Goal: Communication & Community: Answer question/provide support

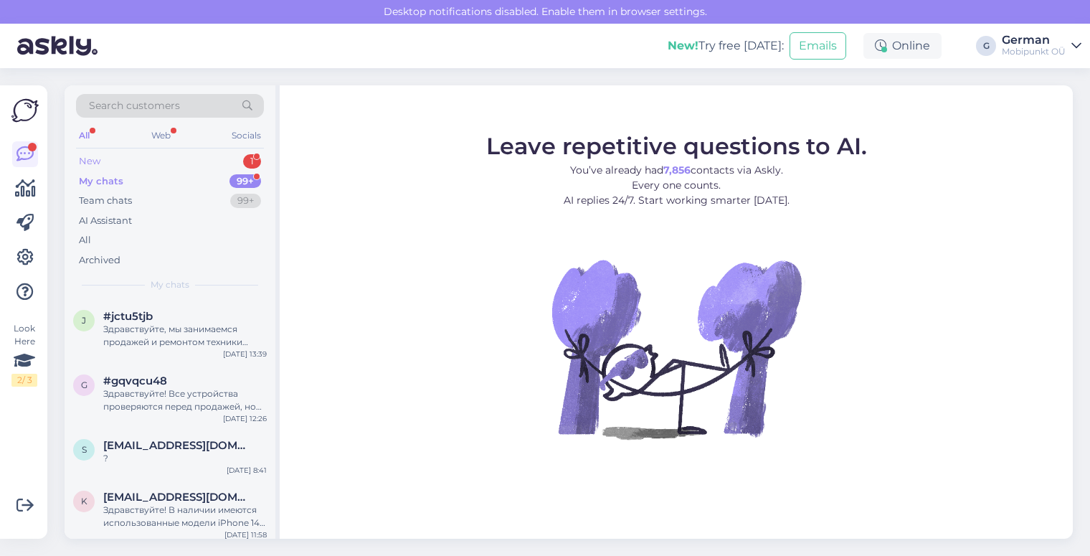
click at [85, 153] on div "New 1" at bounding box center [170, 161] width 188 height 20
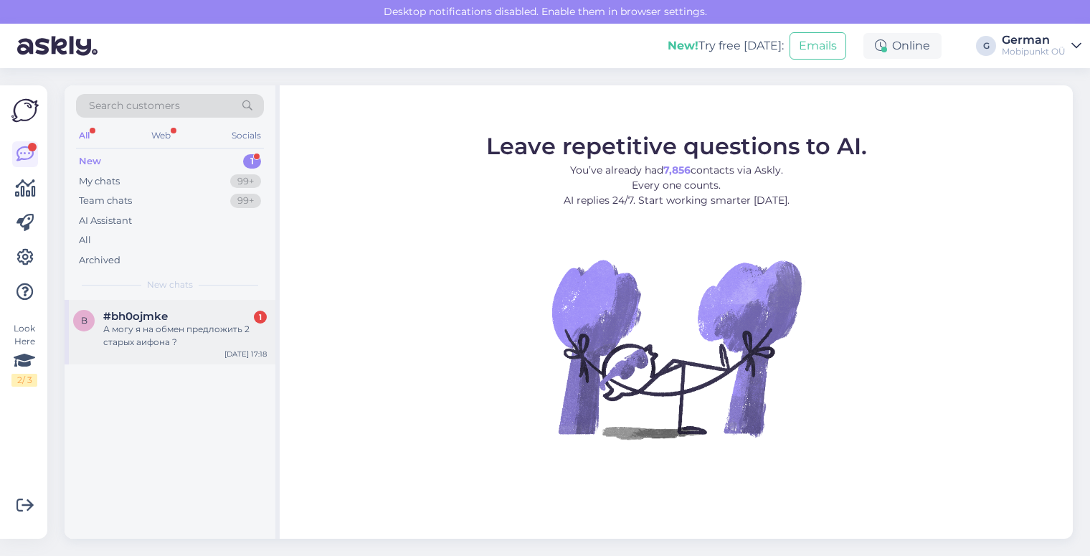
click at [180, 329] on div "А могу я на обмен предложить 2 старых аифона ?" at bounding box center [185, 336] width 164 height 26
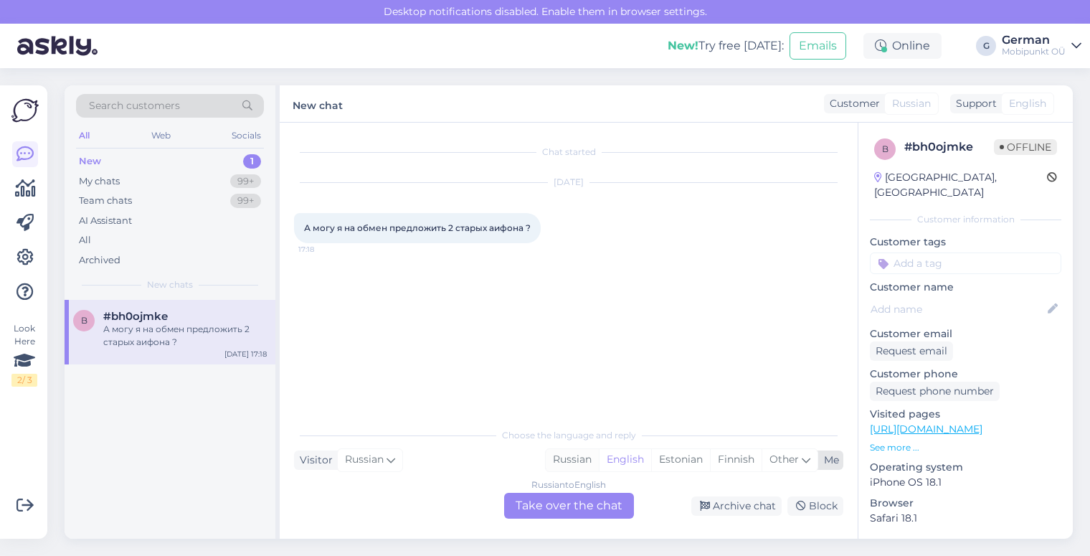
click at [580, 456] on div "Russian" at bounding box center [572, 460] width 53 height 22
click at [585, 504] on div "Russian to Russian Take over the chat" at bounding box center [569, 506] width 130 height 26
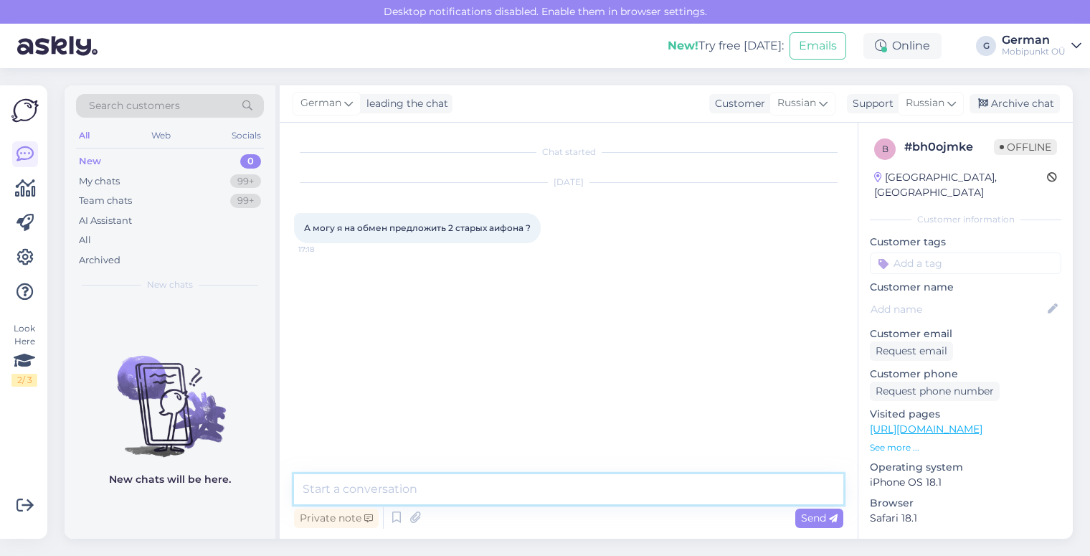
click at [437, 483] on textarea at bounding box center [568, 489] width 549 height 30
click at [309, 489] on textarea "Здравствуйте! да, можете." at bounding box center [568, 480] width 549 height 47
click at [389, 489] on textarea "Здравствуйте! Да, можете." at bounding box center [568, 480] width 549 height 47
type textarea "Здравствуйте! Да, можете."
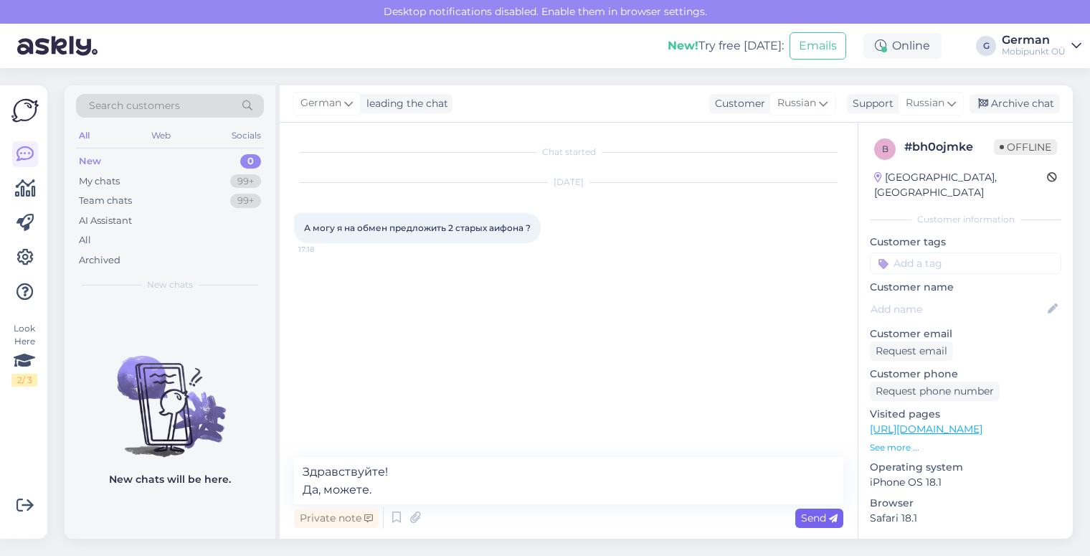
click at [803, 520] on span "Send" at bounding box center [819, 517] width 37 height 13
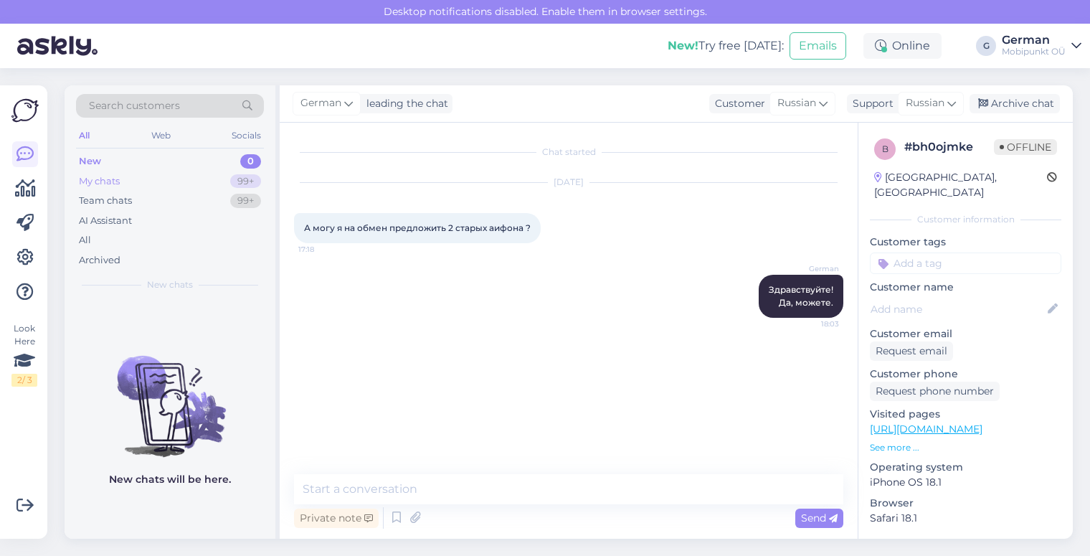
click at [107, 182] on div "My chats" at bounding box center [99, 181] width 41 height 14
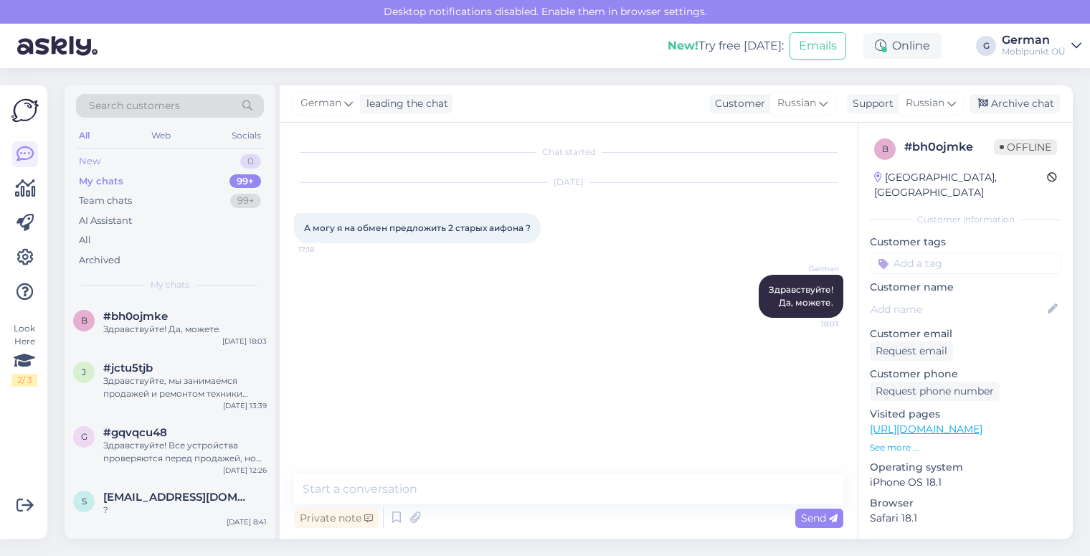
click at [97, 162] on div "New" at bounding box center [90, 161] width 22 height 14
